Goal: Information Seeking & Learning: Find specific fact

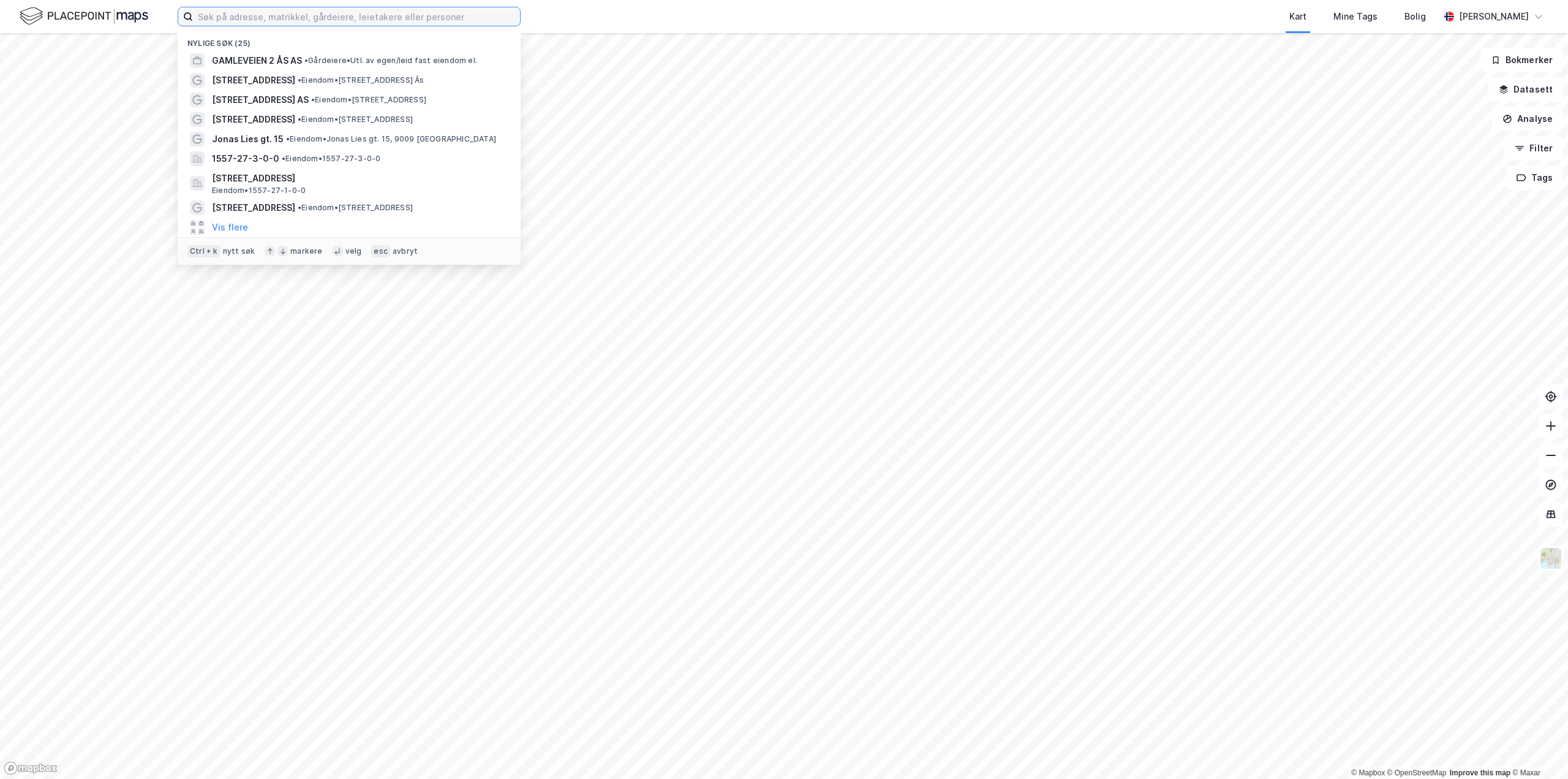
click at [234, 18] on input at bounding box center [356, 16] width 327 height 19
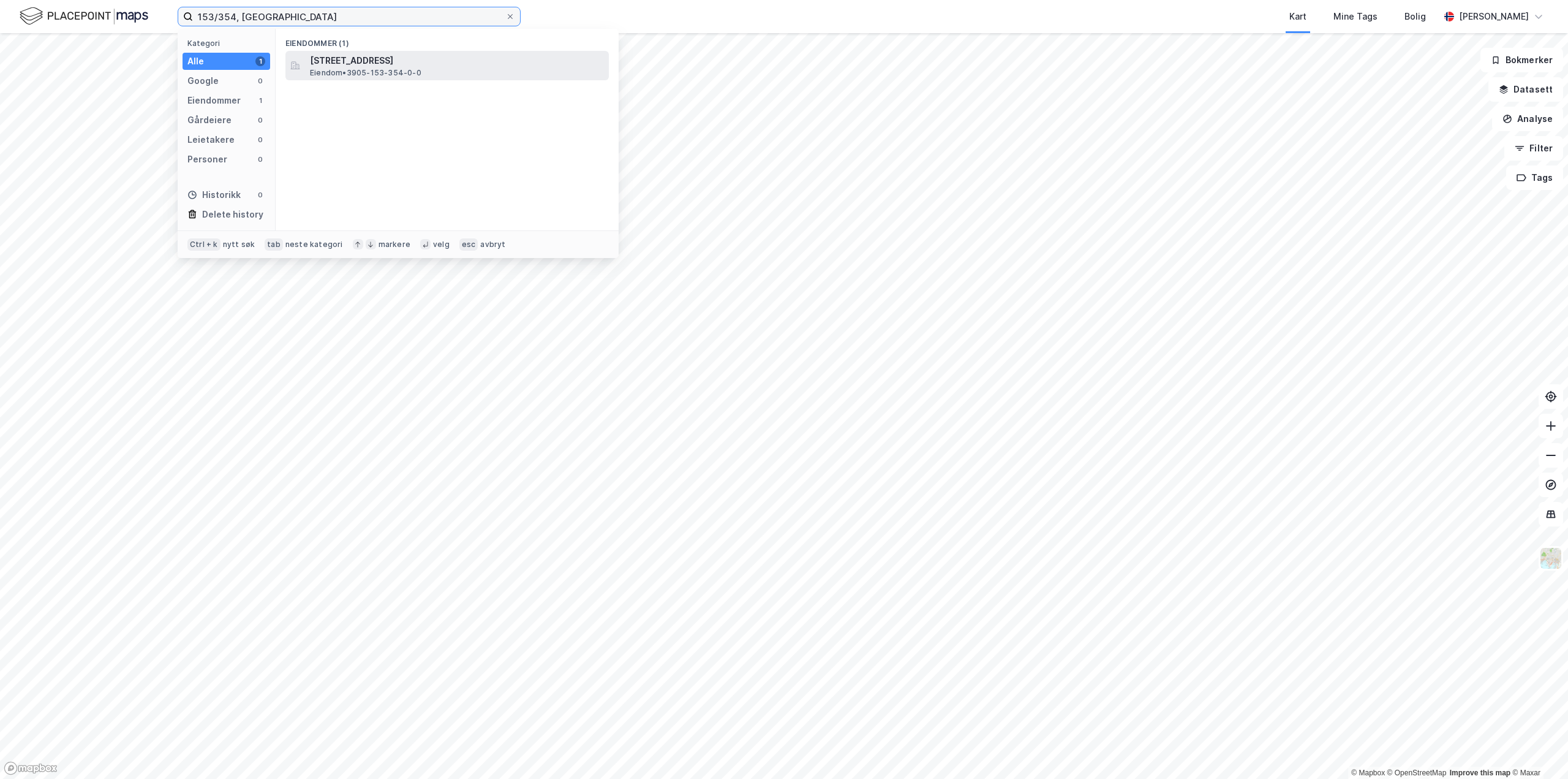
type input "153/354, [GEOGRAPHIC_DATA]"
click at [350, 62] on span "[STREET_ADDRESS]" at bounding box center [457, 60] width 294 height 15
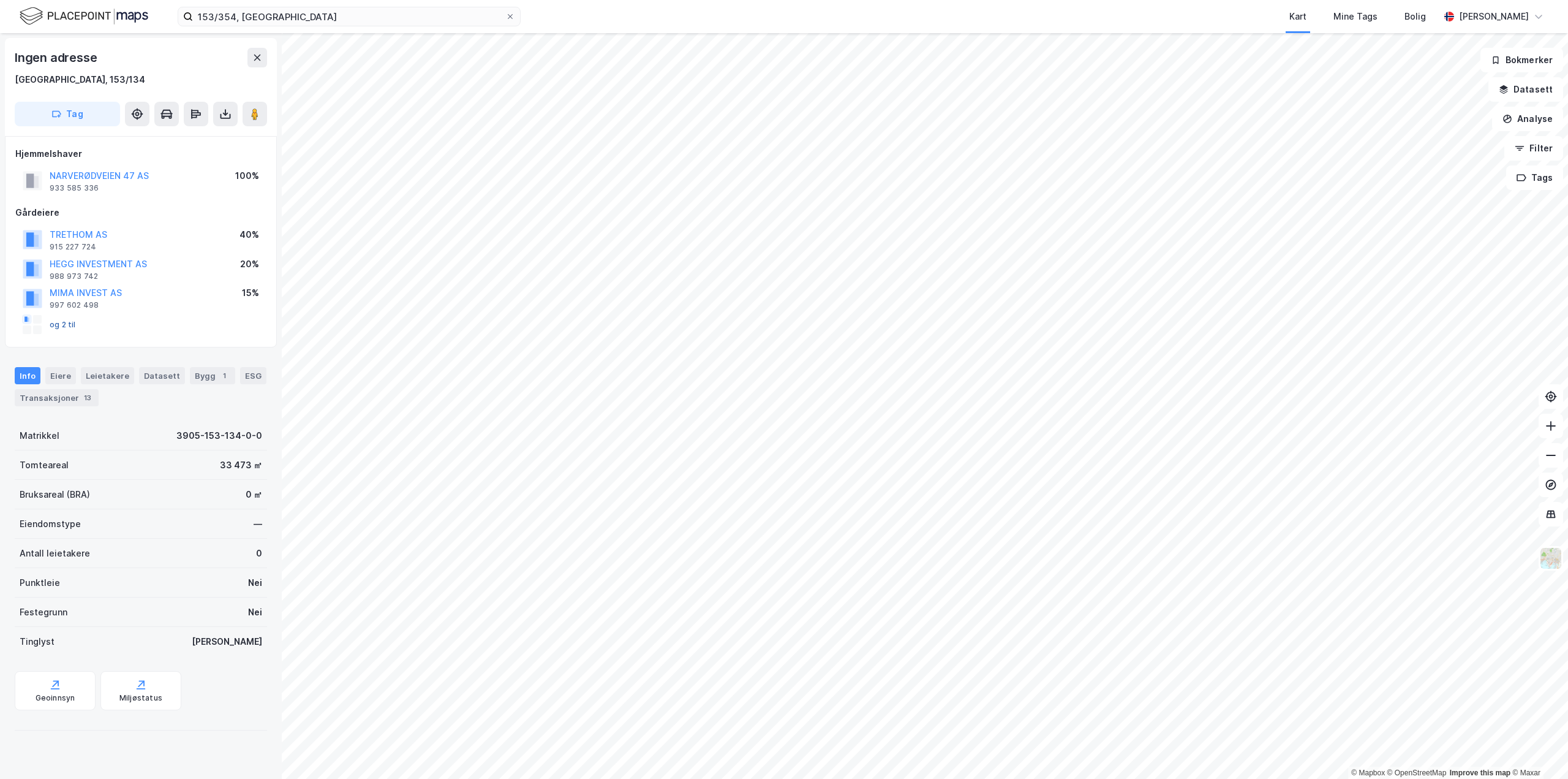
click at [0, 0] on button "og 2 til" at bounding box center [0, 0] width 0 height 0
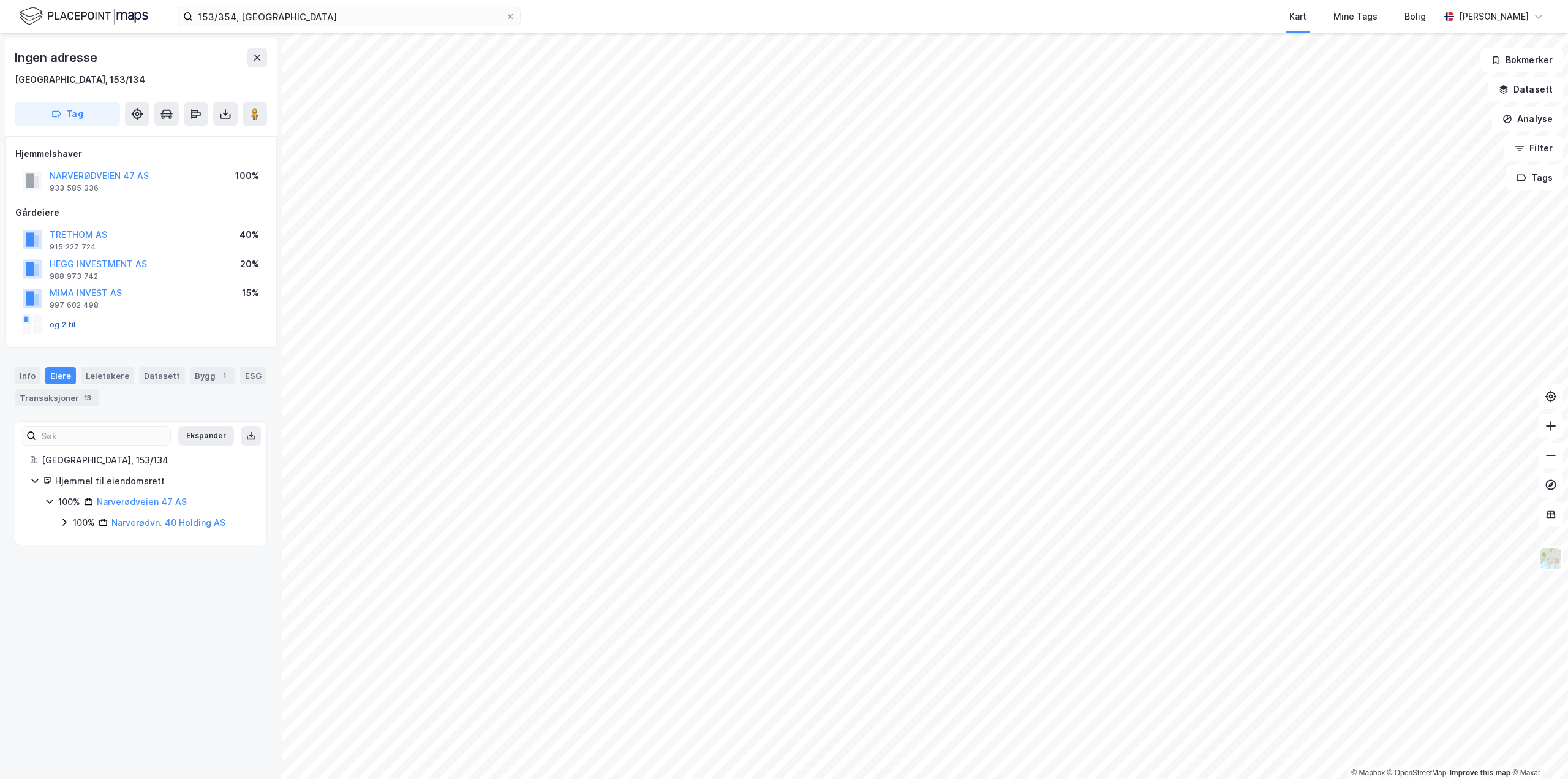
click at [0, 0] on button "og 2 til" at bounding box center [0, 0] width 0 height 0
